Goal: Task Accomplishment & Management: Complete application form

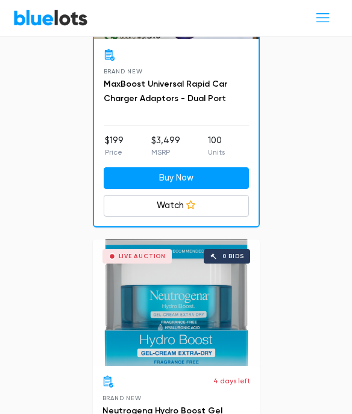
scroll to position [3312, 0]
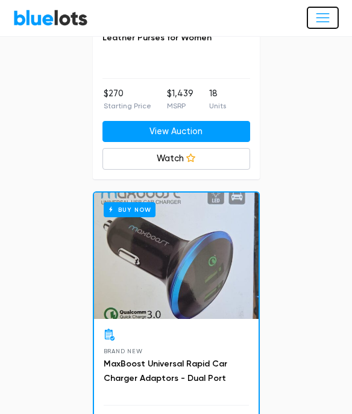
click at [322, 19] on span "Toggle navigation" at bounding box center [322, 18] width 16 height 16
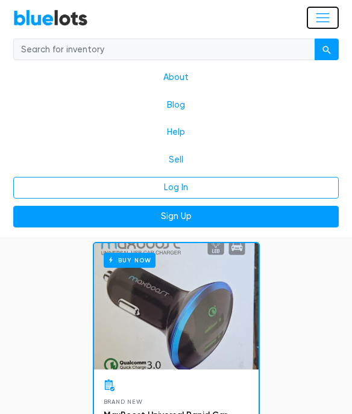
scroll to position [3514, 0]
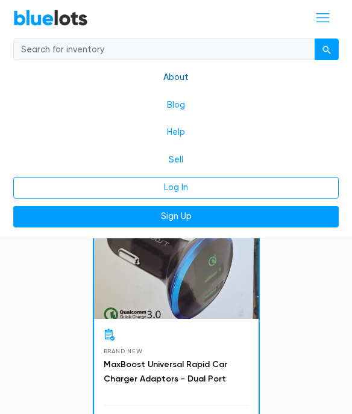
click at [170, 78] on link "About" at bounding box center [175, 78] width 325 height 28
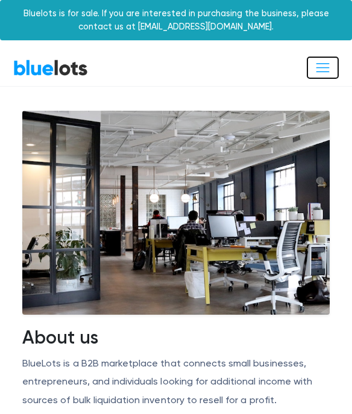
click at [328, 64] on span "Toggle navigation" at bounding box center [322, 68] width 16 height 16
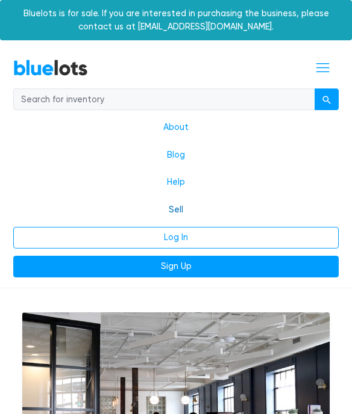
click at [177, 209] on link "Sell" at bounding box center [175, 210] width 325 height 28
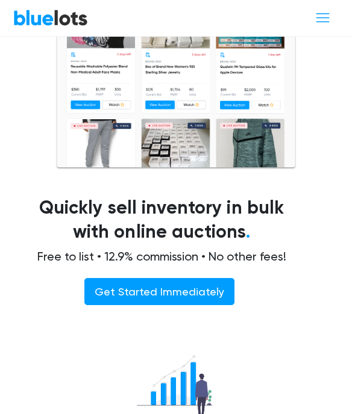
scroll to position [81, 0]
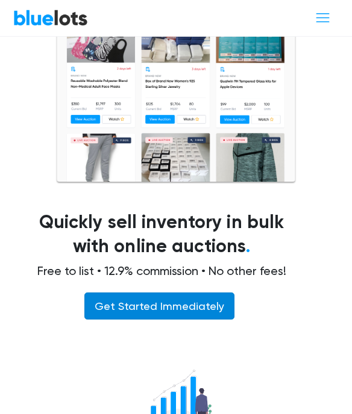
click at [189, 313] on link "Get Started Immediately" at bounding box center [159, 306] width 150 height 27
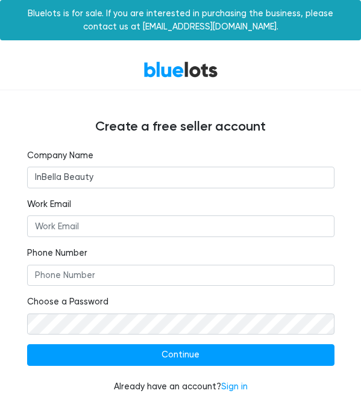
type input "InBella Beauty"
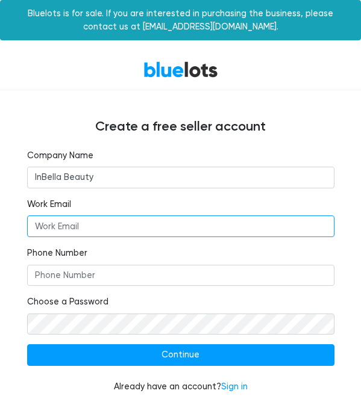
drag, startPoint x: 99, startPoint y: 229, endPoint x: 107, endPoint y: 225, distance: 8.9
click at [99, 229] on input "Work Email" at bounding box center [180, 227] width 307 height 22
type input "operation@inbellabeauty.com"
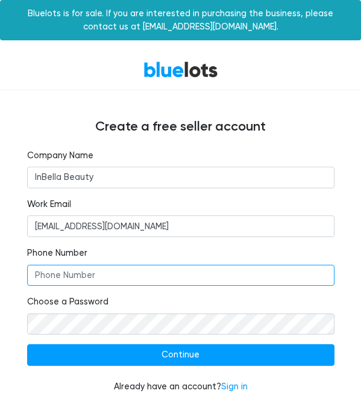
click at [89, 273] on input "Phone Number" at bounding box center [180, 276] width 307 height 22
click at [62, 276] on input "3023052557" at bounding box center [180, 276] width 307 height 22
type input "3023072557"
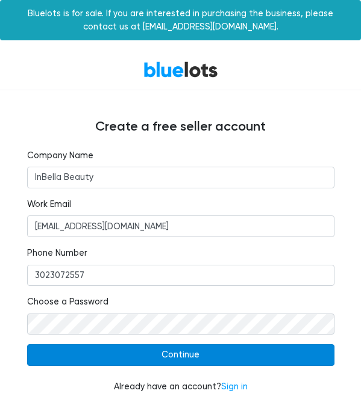
click at [192, 352] on input "Continue" at bounding box center [180, 355] width 307 height 22
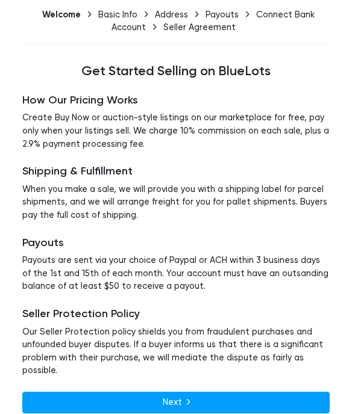
scroll to position [92, 0]
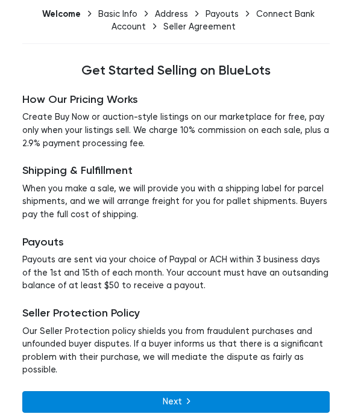
click at [174, 391] on link "Next" at bounding box center [175, 402] width 307 height 22
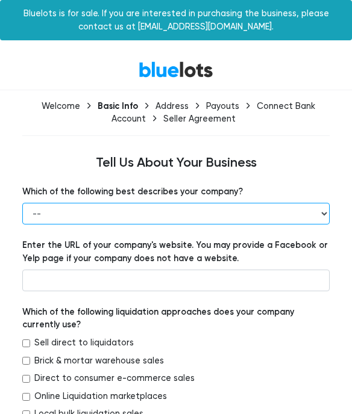
click at [312, 213] on select "-- Retailer Wholesaler Brand or Manufacturer Liquidator 3PL Other" at bounding box center [175, 214] width 307 height 22
select select "Brand or Manufacturer"
click at [22, 203] on select "-- Retailer Wholesaler Brand or Manufacturer Liquidator 3PL Other" at bounding box center [175, 214] width 307 height 22
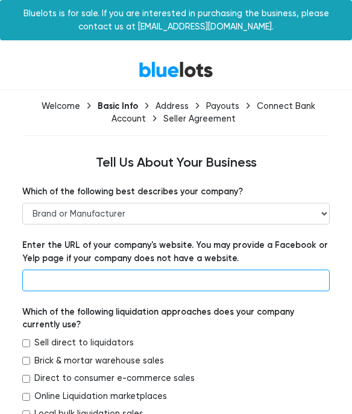
click at [60, 275] on input "text" at bounding box center [175, 281] width 307 height 22
paste input "https://inbellabeauty.com/"
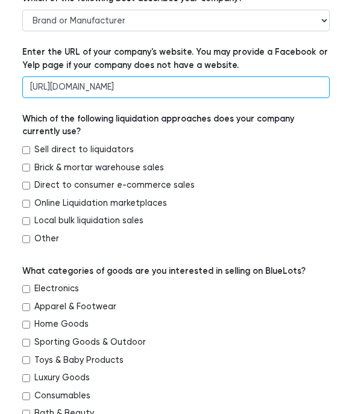
scroll to position [211, 0]
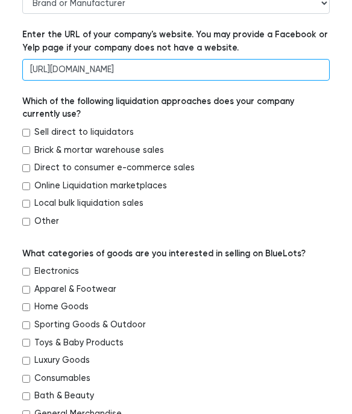
type input "https://inbellabeauty.com/"
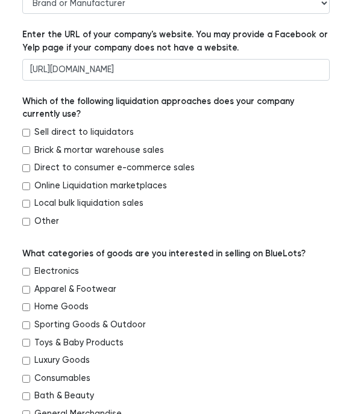
click at [24, 187] on input "Online Liquidation marketplaces" at bounding box center [26, 186] width 8 height 8
checkbox input "true"
click at [28, 203] on input "Local bulk liquidation sales" at bounding box center [26, 204] width 8 height 8
checkbox input "true"
click at [26, 164] on input "Direct to consumer e-commerce sales" at bounding box center [26, 168] width 8 height 8
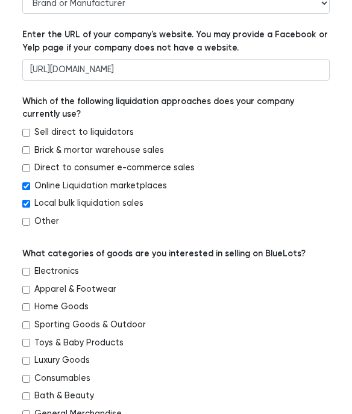
checkbox input "true"
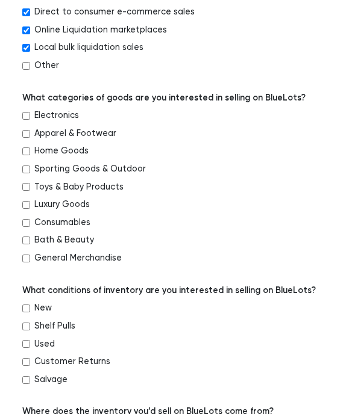
scroll to position [369, 0]
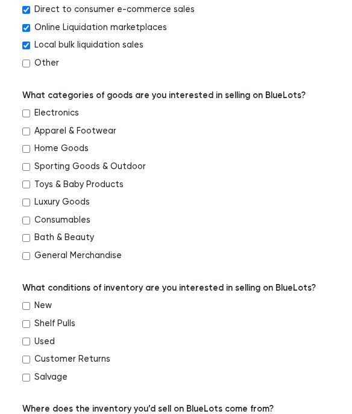
click at [29, 130] on input "Apparel & Footwear" at bounding box center [26, 132] width 8 height 8
checkbox input "true"
click at [27, 239] on input "Bath & Beauty" at bounding box center [26, 238] width 8 height 8
checkbox input "true"
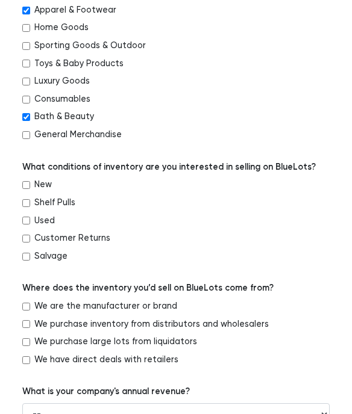
scroll to position [492, 0]
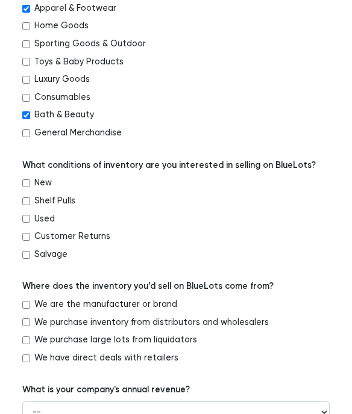
click at [26, 184] on input "New" at bounding box center [26, 183] width 8 height 8
checkbox input "true"
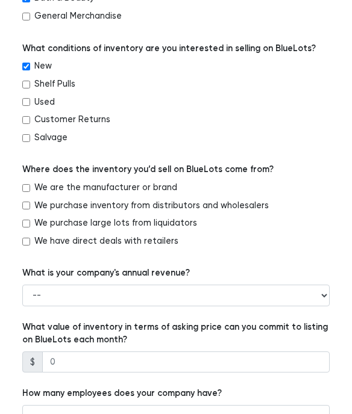
scroll to position [611, 0]
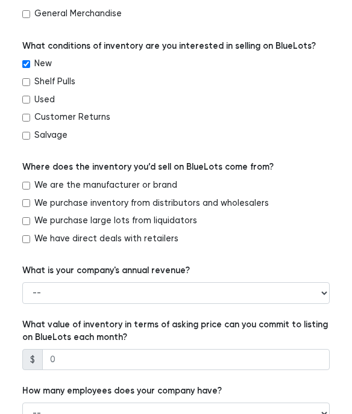
click at [30, 185] on input "We are the manufacturer or brand" at bounding box center [26, 186] width 8 height 8
checkbox input "true"
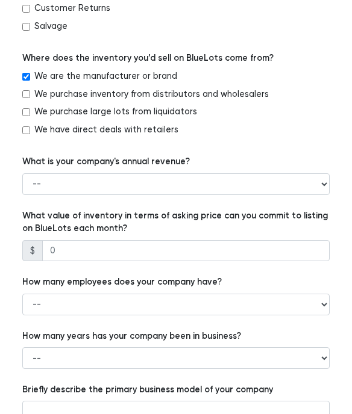
scroll to position [732, 0]
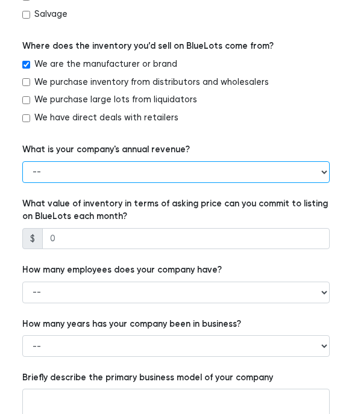
click at [321, 176] on select "-- Less than $100,000 $100,000 to $500,000 $500,000 to $1,000,000 $1,000,000 to…" at bounding box center [175, 172] width 307 height 22
select select "Less than $100,000"
click at [22, 161] on select "-- Less than $100,000 $100,000 to $500,000 $500,000 to $1,000,000 $1,000,000 to…" at bounding box center [175, 172] width 307 height 22
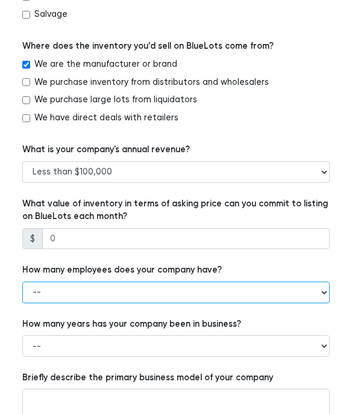
click at [67, 299] on select "-- 1 - 5 6 - 20 21 - 50 More than 50" at bounding box center [175, 293] width 307 height 22
select select "1 - 5"
click at [22, 282] on select "-- 1 - 5 6 - 20 21 - 50 More than 50" at bounding box center [175, 293] width 307 height 22
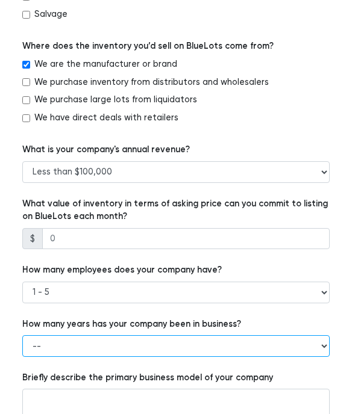
click at [45, 342] on select "-- Less than 1 year 1 to 3 years 4+ years" at bounding box center [175, 346] width 307 height 22
select select "1 to 3 years"
click at [22, 335] on select "-- Less than 1 year 1 to 3 years 4+ years" at bounding box center [175, 346] width 307 height 22
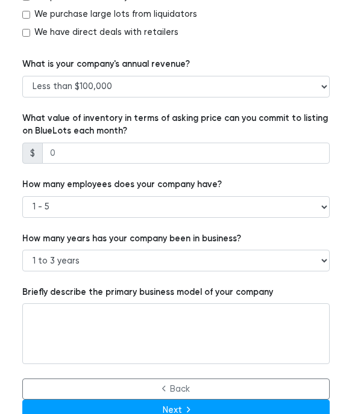
scroll to position [840, 0]
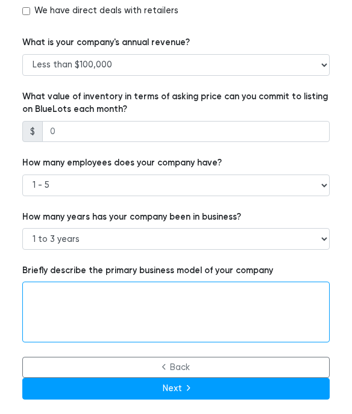
click at [125, 306] on textarea at bounding box center [175, 312] width 307 height 60
paste textarea "At InBella, we believe beauty is more than how you look — it's how you care for…"
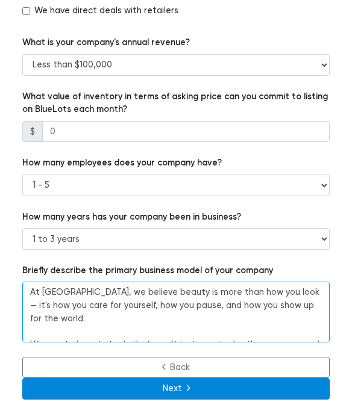
type textarea "At InBella, we believe beauty is more than how you look — it's how you care for…"
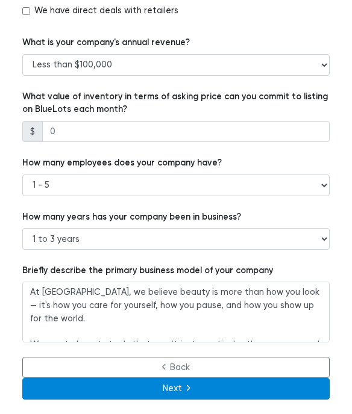
click at [187, 393] on icon "submit" at bounding box center [188, 389] width 3 height 10
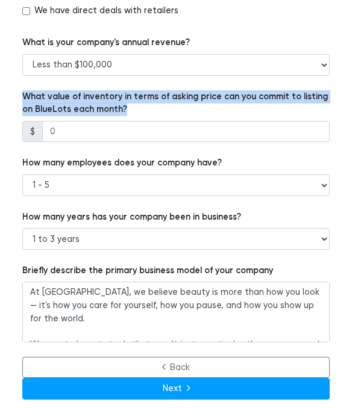
drag, startPoint x: 24, startPoint y: 98, endPoint x: 111, endPoint y: 111, distance: 88.3
click at [111, 111] on label "What value of inventory in terms of asking price can you commit to listing on B…" at bounding box center [175, 103] width 307 height 26
copy label "What value of inventory in terms of asking price can you commit to listing on B…"
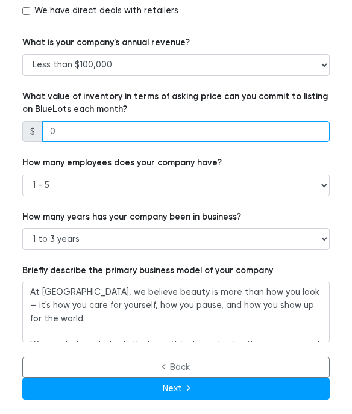
click at [53, 133] on input "number" at bounding box center [185, 132] width 287 height 22
type input "10400"
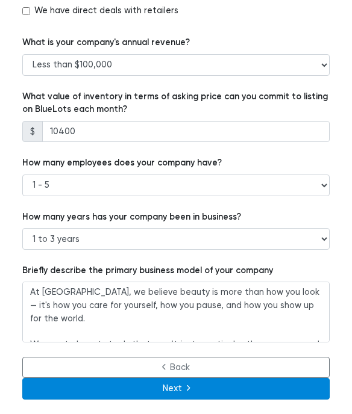
click at [173, 393] on button "Next" at bounding box center [175, 389] width 307 height 22
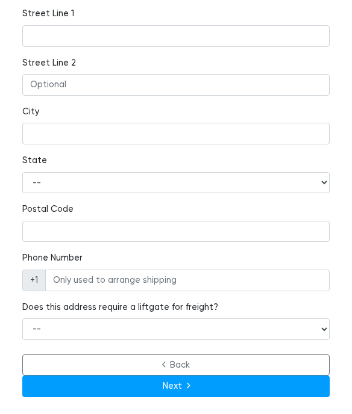
scroll to position [314, 0]
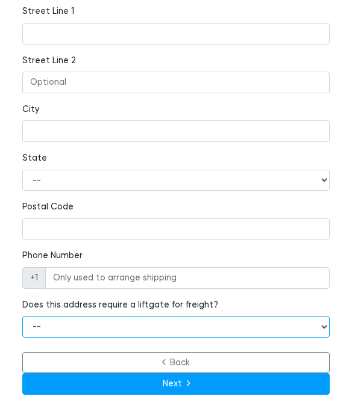
click at [326, 327] on select "-- Yes No" at bounding box center [175, 327] width 307 height 22
select select "false"
click at [22, 316] on select "-- Yes No" at bounding box center [175, 327] width 307 height 22
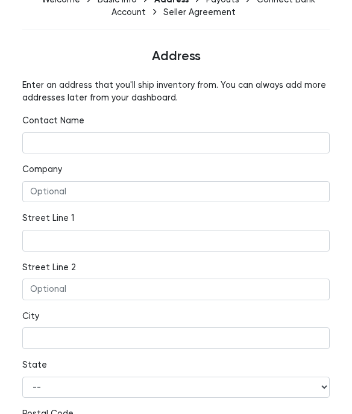
scroll to position [104, 0]
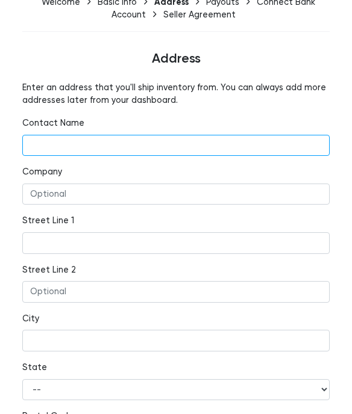
click at [168, 143] on input "text" at bounding box center [175, 146] width 307 height 22
type input "Santos Cardozo"
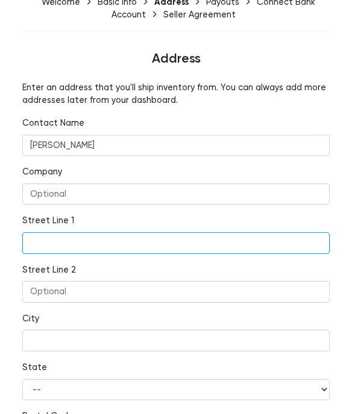
click at [79, 246] on input "text" at bounding box center [175, 243] width 307 height 22
paste input "1440 WEST TAYLOR STREET"
type input "1440 WEST TAYLOR STREET"
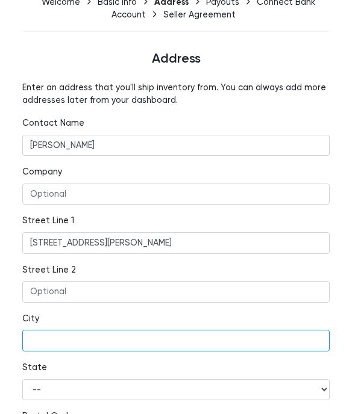
click at [55, 340] on input "text" at bounding box center [175, 341] width 307 height 22
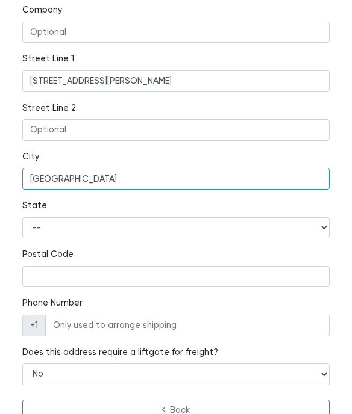
scroll to position [276, 0]
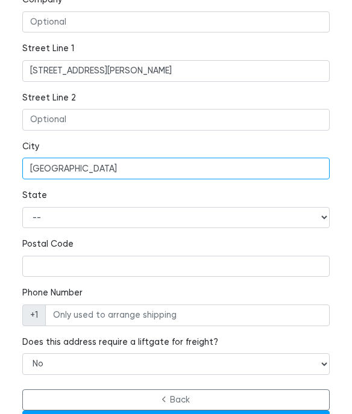
type input "Chicago"
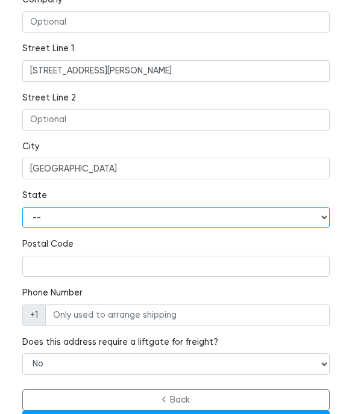
click at [95, 211] on select "-- Alabama Alaska Arizona Arkansas California Colorado Connecticut Delaware Dis…" at bounding box center [175, 218] width 307 height 22
select select "IL"
click at [22, 207] on select "-- Alabama Alaska Arizona Arkansas California Colorado Connecticut Delaware Dis…" at bounding box center [175, 218] width 307 height 22
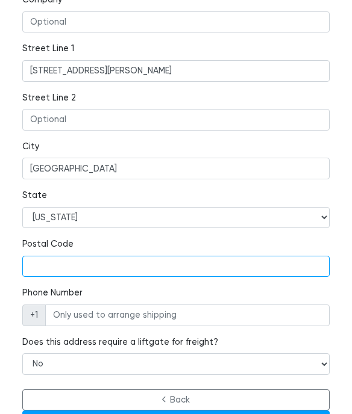
click at [61, 263] on input "text" at bounding box center [175, 267] width 307 height 22
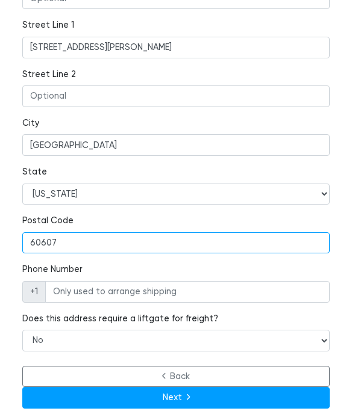
scroll to position [314, 0]
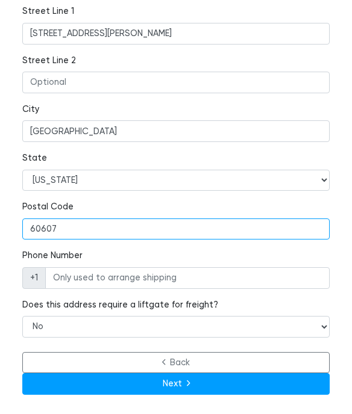
type input "60607"
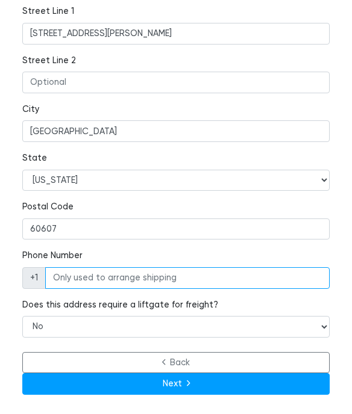
click at [142, 278] on input "Phone Number" at bounding box center [187, 278] width 284 height 22
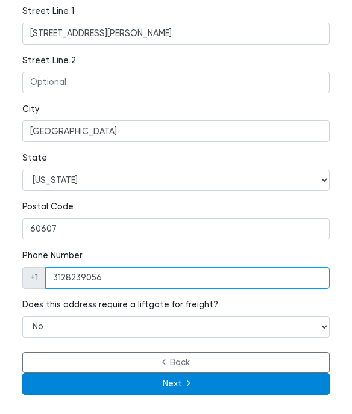
type input "3128239056"
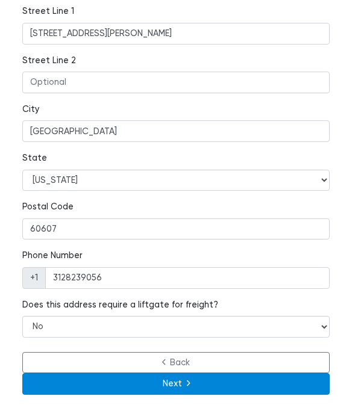
click at [187, 382] on icon "submit" at bounding box center [188, 384] width 3 height 10
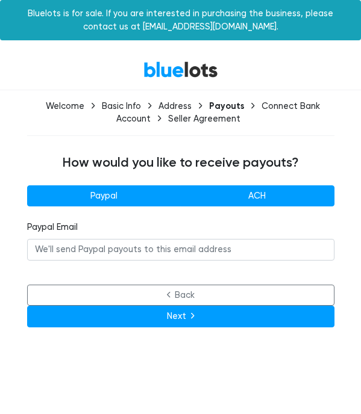
click at [245, 205] on label "ACH" at bounding box center [257, 196] width 154 height 22
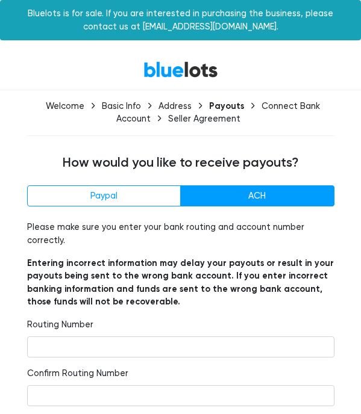
radio input"] "true"
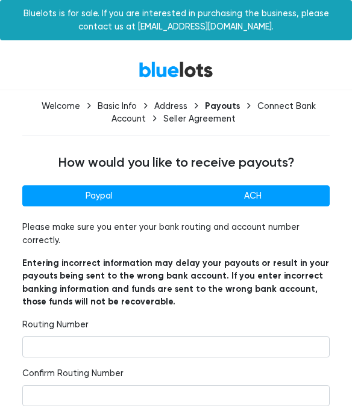
click at [97, 188] on label "Paypal" at bounding box center [99, 196] width 154 height 22
radio input"] "true"
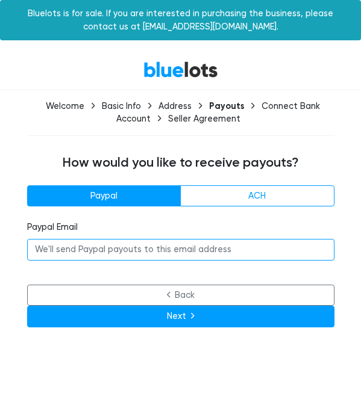
click at [76, 246] on input "email" at bounding box center [180, 250] width 307 height 22
type input "[EMAIL_ADDRESS][DOMAIN_NAME]"
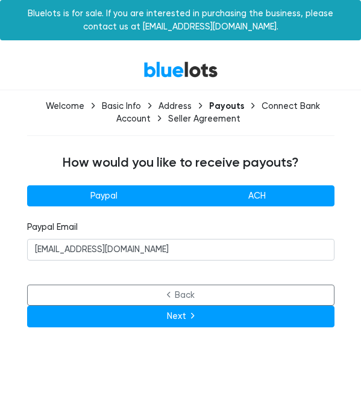
click at [252, 205] on label "ACH" at bounding box center [257, 196] width 154 height 22
radio input"] "true"
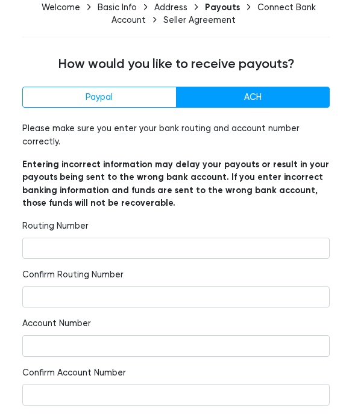
scroll to position [97, 0]
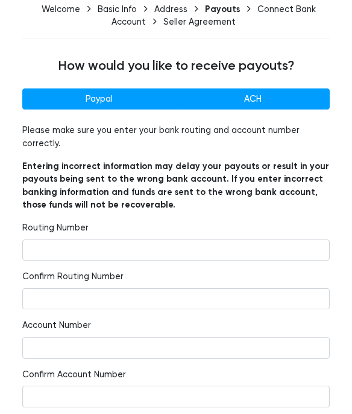
click at [84, 95] on label "Paypal" at bounding box center [99, 100] width 154 height 22
radio input"] "true"
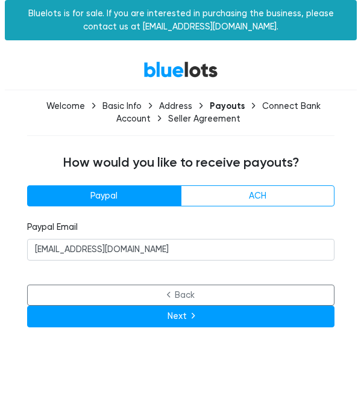
scroll to position [0, 0]
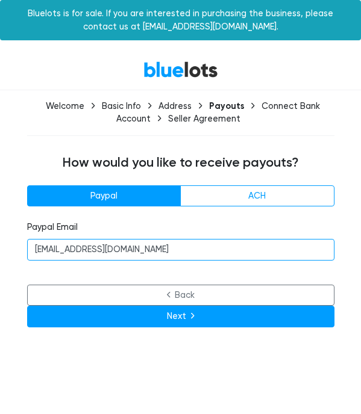
drag, startPoint x: 219, startPoint y: 254, endPoint x: 33, endPoint y: 251, distance: 186.1
click at [33, 251] on input "paypal.payment@inbellabeauty.com" at bounding box center [180, 250] width 307 height 22
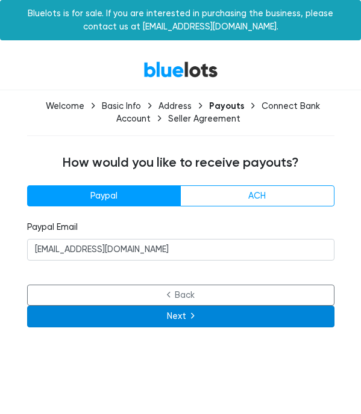
click at [186, 318] on button "Next" at bounding box center [180, 317] width 307 height 22
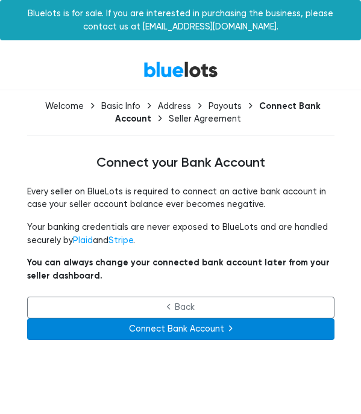
click at [226, 332] on link "Connect Bank Account" at bounding box center [180, 330] width 307 height 22
